Goal: Information Seeking & Learning: Learn about a topic

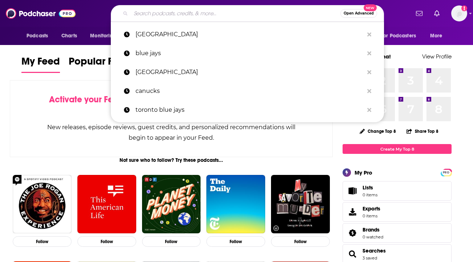
click at [181, 17] on input "Search podcasts, credits, & more..." at bounding box center [235, 14] width 209 height 12
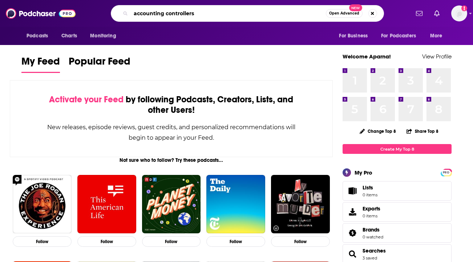
type input "accounting controllers"
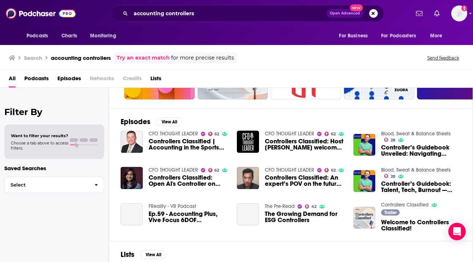
scroll to position [92, 0]
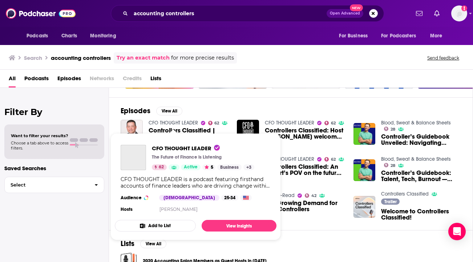
click at [176, 122] on link "CFO THOUGHT LEADER" at bounding box center [172, 123] width 49 height 6
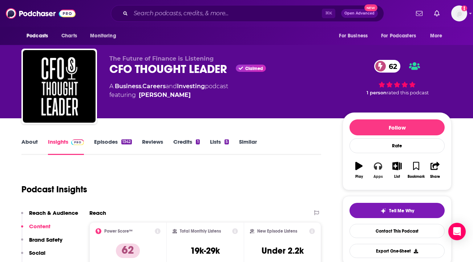
click at [377, 172] on button "Apps" at bounding box center [377, 170] width 19 height 26
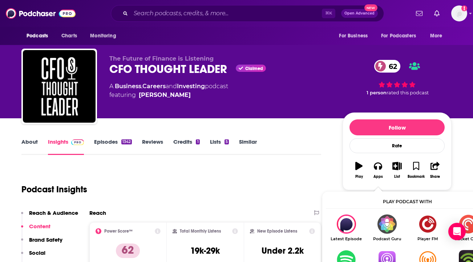
click at [386, 254] on img "Show Listen On dropdown" at bounding box center [386, 259] width 41 height 19
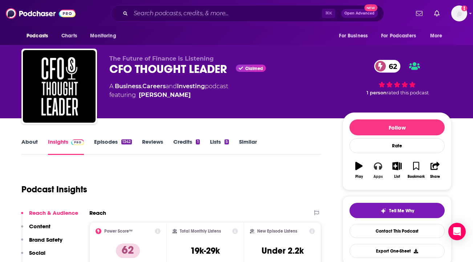
click at [381, 167] on icon "button" at bounding box center [377, 166] width 8 height 7
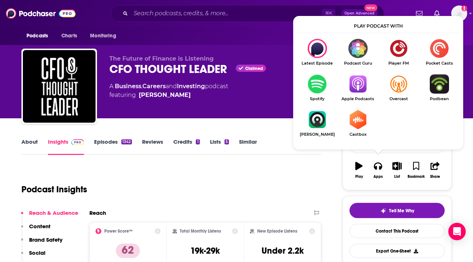
click at [360, 88] on img "Show Listen On dropdown" at bounding box center [357, 83] width 41 height 19
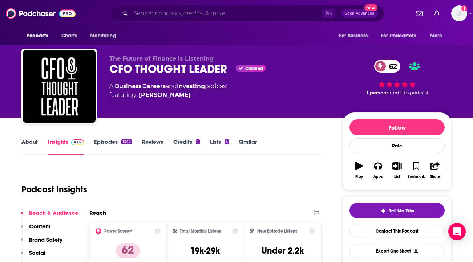
click at [182, 9] on input "Search podcasts, credits, & more..." at bounding box center [226, 14] width 191 height 12
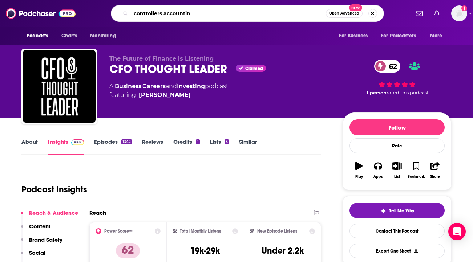
type input "controllers accounting"
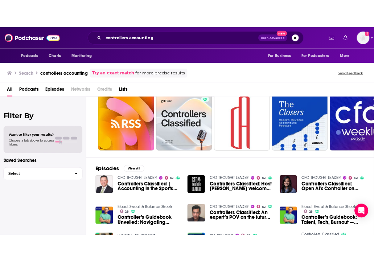
scroll to position [11, 0]
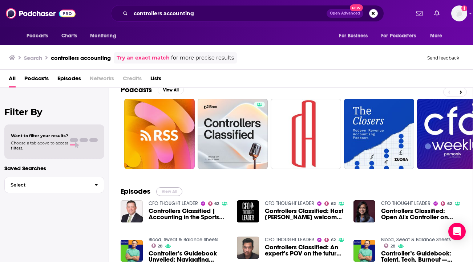
click at [168, 190] on button "View All" at bounding box center [169, 191] width 26 height 9
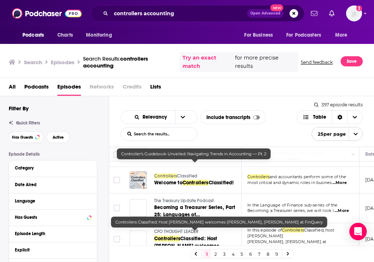
scroll to position [242, 0]
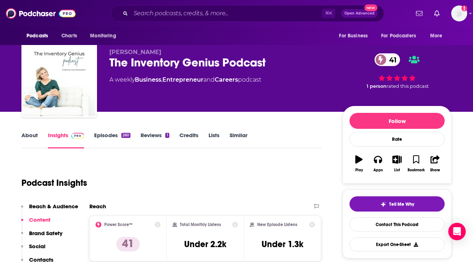
scroll to position [7, 0]
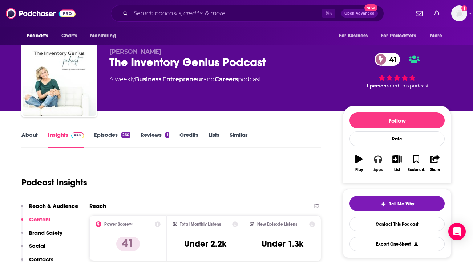
click at [380, 161] on icon "button" at bounding box center [377, 159] width 8 height 7
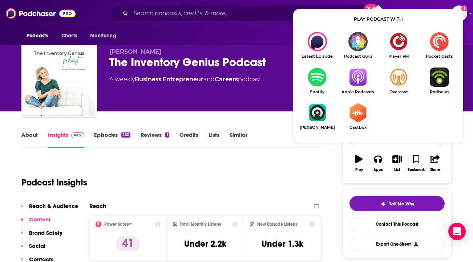
click at [356, 83] on img "Show Listen On dropdown" at bounding box center [357, 77] width 41 height 19
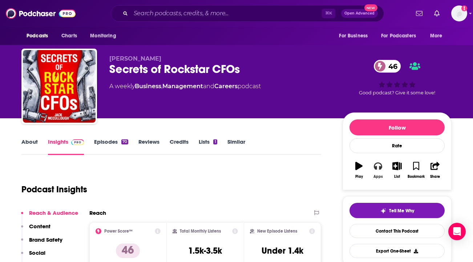
click at [377, 167] on icon "button" at bounding box center [377, 166] width 8 height 8
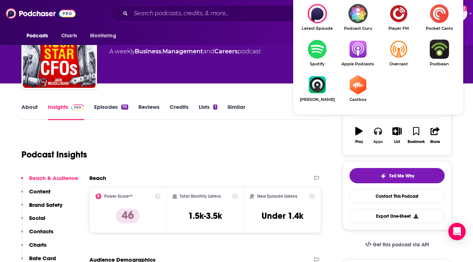
scroll to position [57, 0]
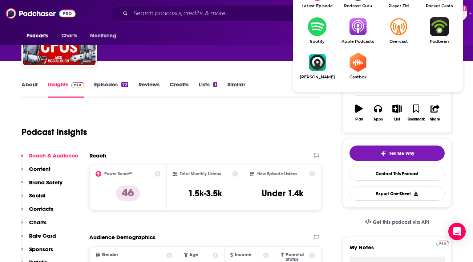
click at [361, 29] on img "Show Listen On dropdown" at bounding box center [357, 26] width 41 height 19
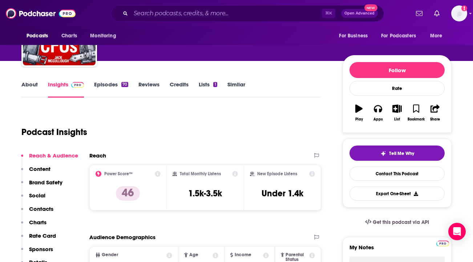
scroll to position [0, 0]
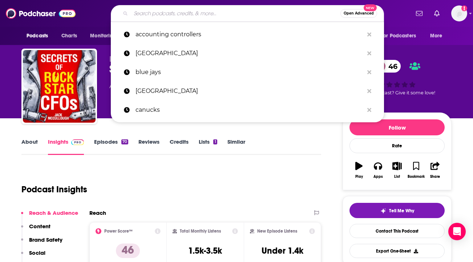
click at [202, 15] on input "Search podcasts, credits, & more..." at bounding box center [235, 14] width 209 height 12
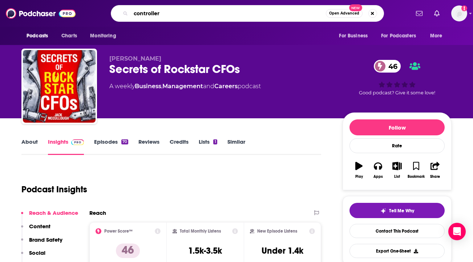
type input "controllers"
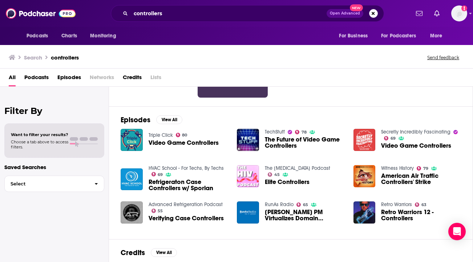
scroll to position [78, 0]
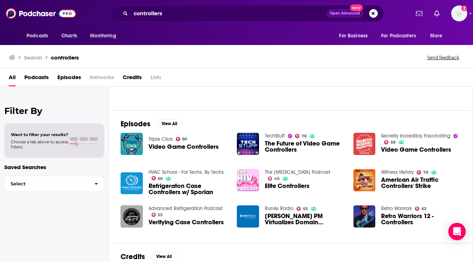
click at [50, 78] on div "All Podcasts Episodes Networks Credits Lists" at bounding box center [238, 78] width 458 height 15
click at [39, 78] on span "Podcasts" at bounding box center [36, 78] width 24 height 15
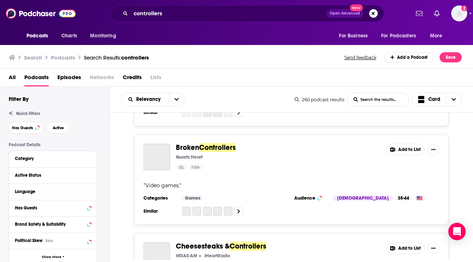
scroll to position [663, 0]
